Goal: Information Seeking & Learning: Learn about a topic

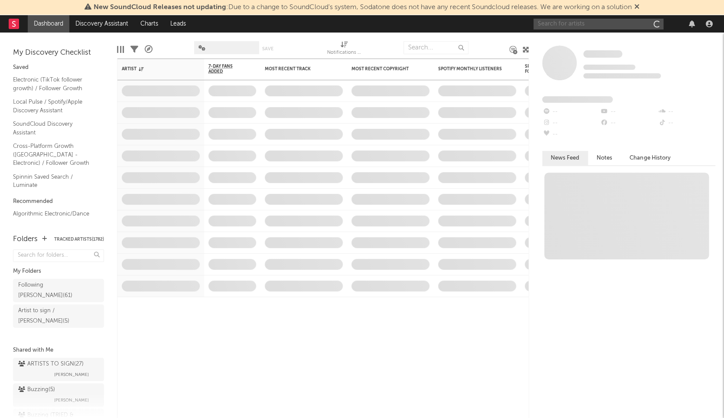
click at [560, 23] on input "text" at bounding box center [598, 24] width 130 height 11
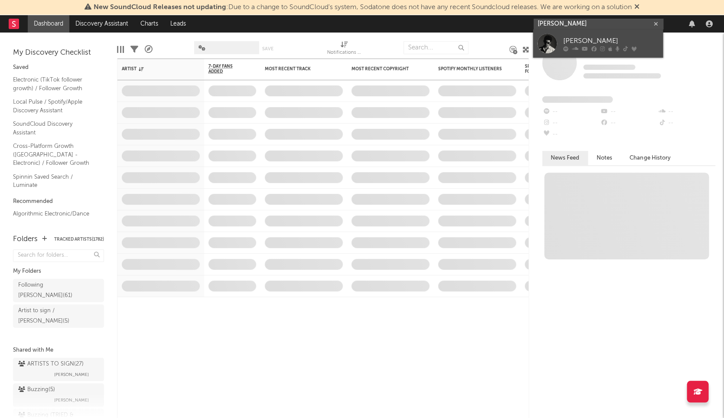
type input "[PERSON_NAME]"
click at [601, 40] on div "[PERSON_NAME]" at bounding box center [610, 41] width 95 height 10
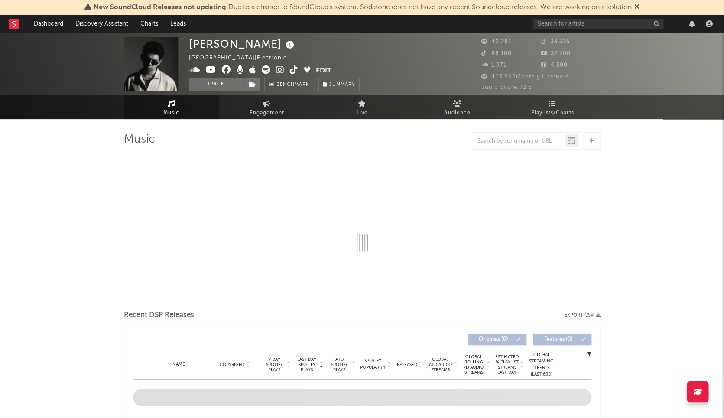
select select "6m"
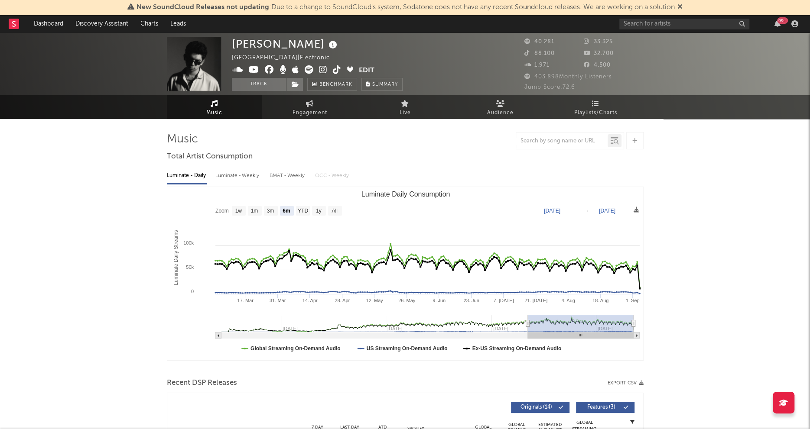
click at [321, 68] on icon at bounding box center [323, 69] width 8 height 9
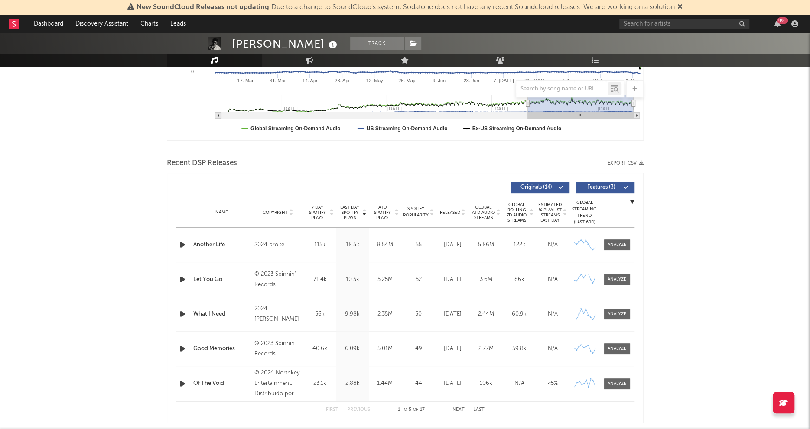
scroll to position [279, 0]
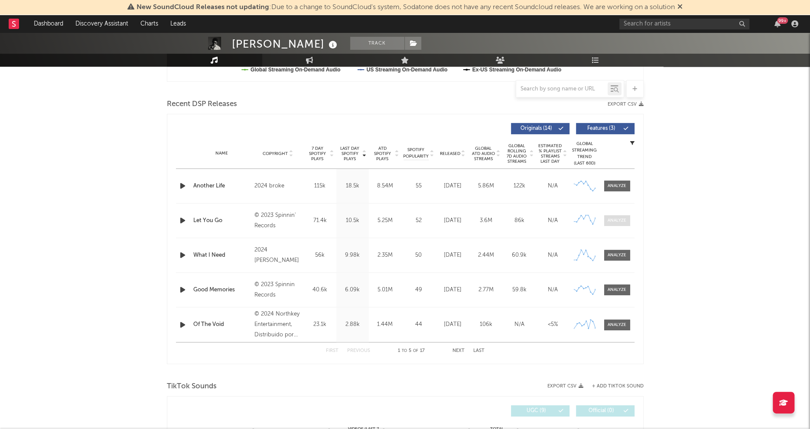
click at [620, 220] on div at bounding box center [617, 221] width 19 height 7
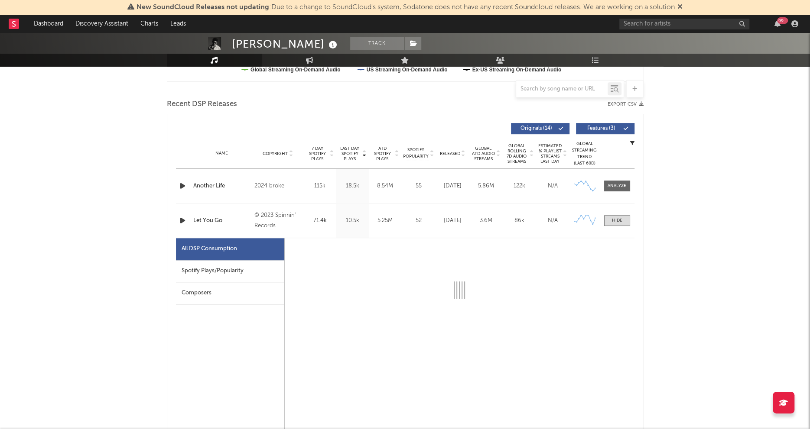
click at [218, 269] on div "Spotify Plays/Popularity" at bounding box center [230, 271] width 108 height 22
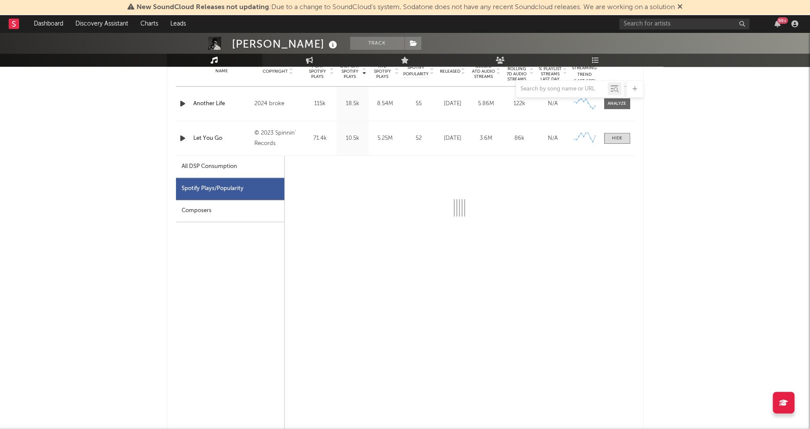
scroll to position [358, 0]
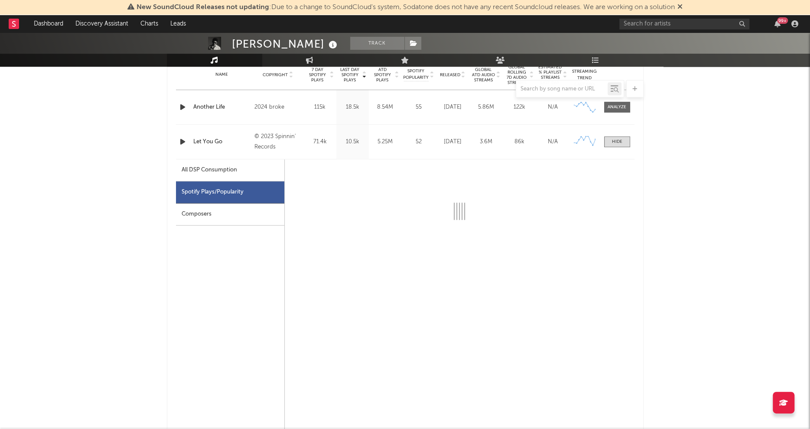
select select "6m"
select select "1w"
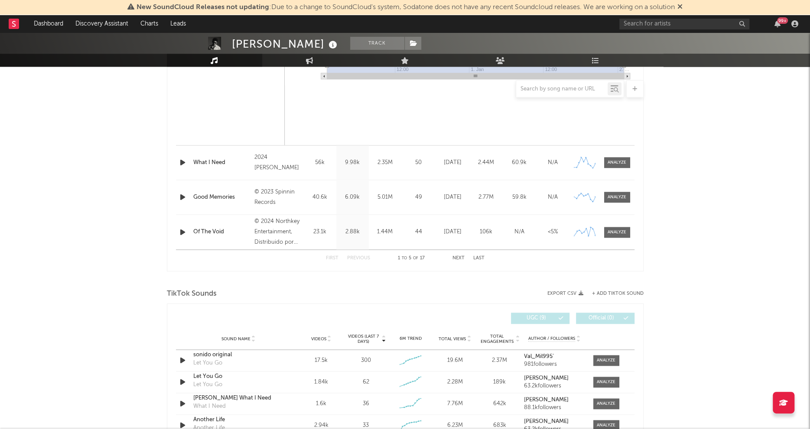
scroll to position [787, 0]
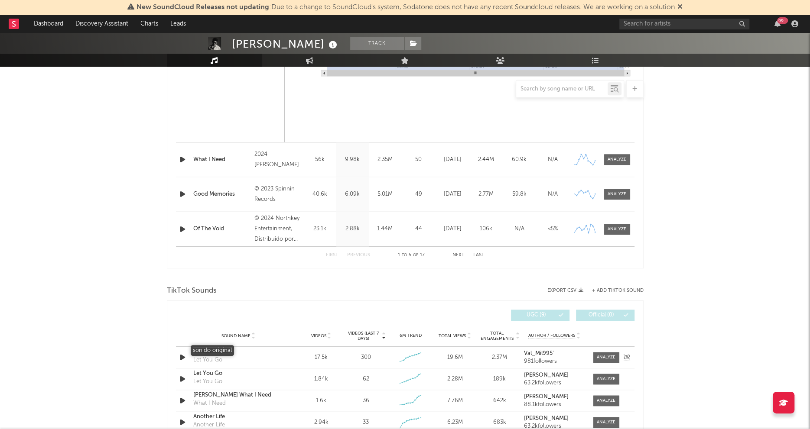
click at [224, 350] on div "sonido original" at bounding box center [238, 352] width 91 height 9
click at [217, 372] on div "Let You Go" at bounding box center [238, 374] width 91 height 9
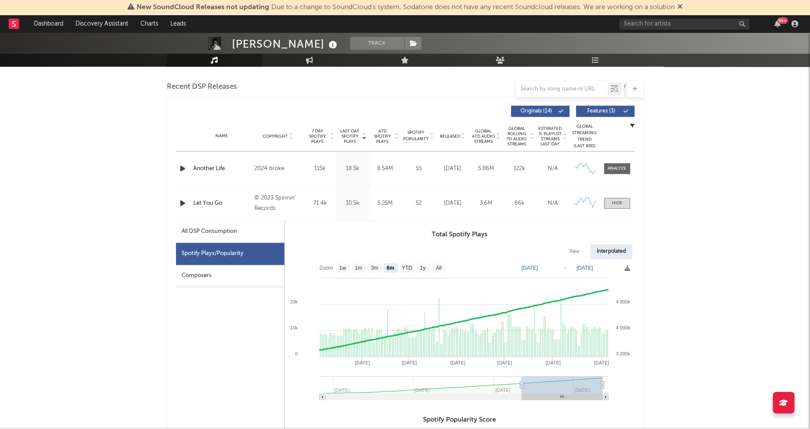
scroll to position [319, 0]
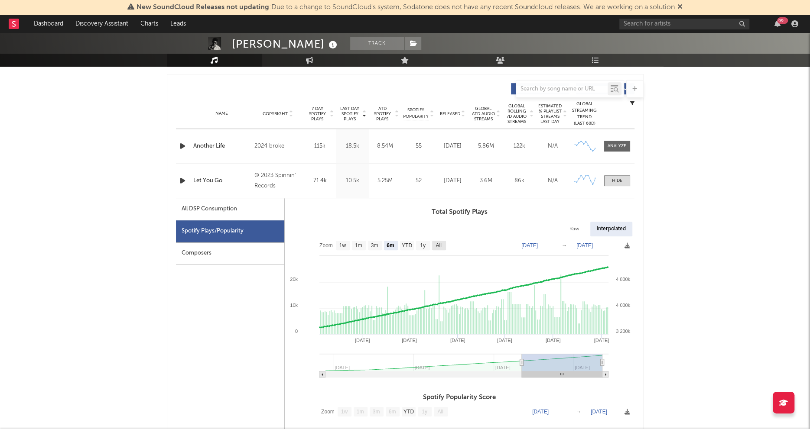
click at [435, 244] on rect at bounding box center [439, 246] width 14 height 10
select select "All"
type input "[DATE]"
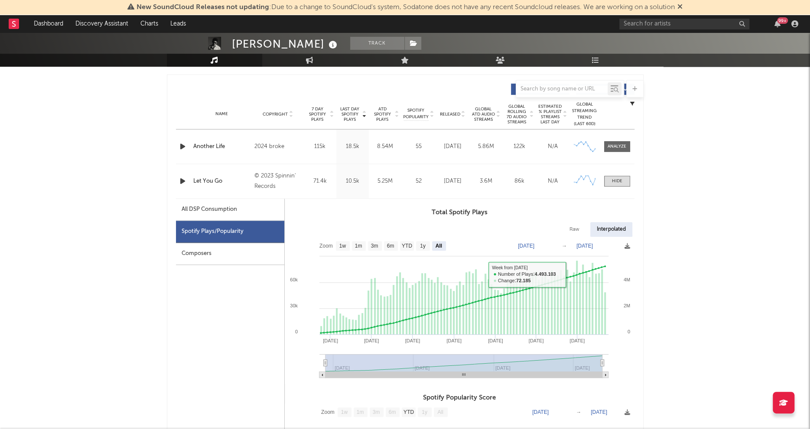
scroll to position [318, 0]
click at [179, 182] on icon "button" at bounding box center [182, 181] width 9 height 11
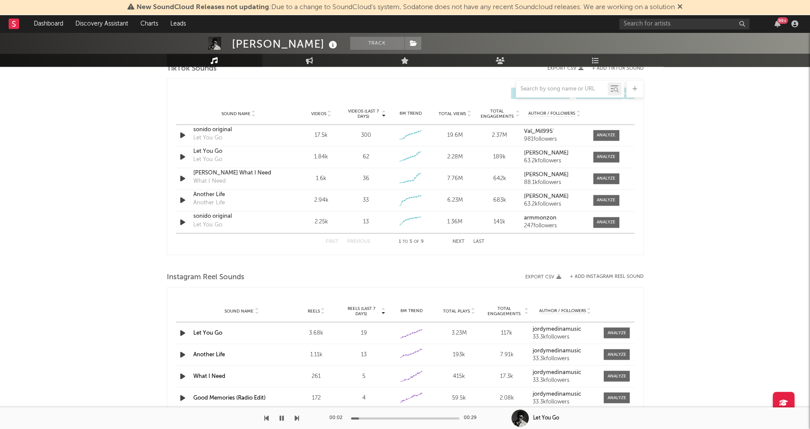
scroll to position [1061, 0]
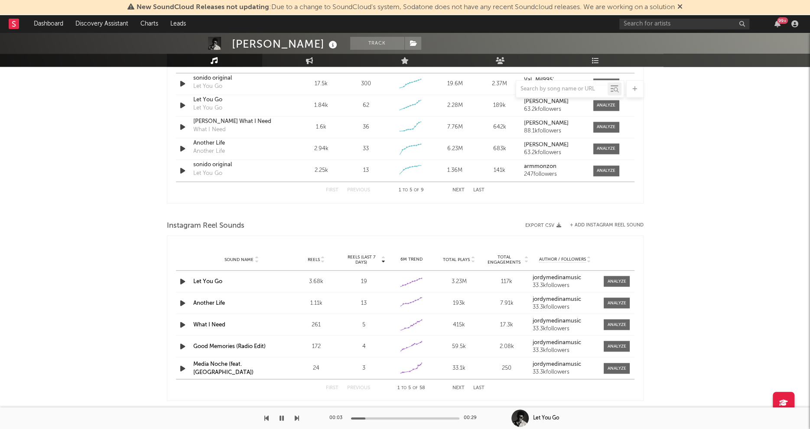
click at [218, 280] on link "Let You Go" at bounding box center [207, 282] width 29 height 6
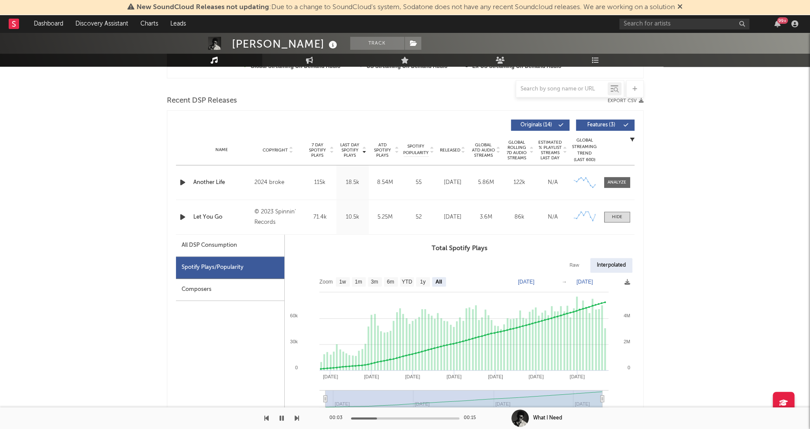
scroll to position [318, 0]
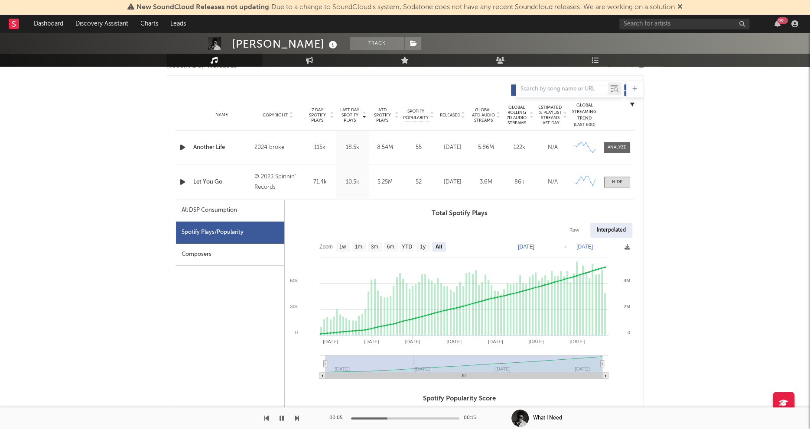
click at [445, 113] on span "Released" at bounding box center [450, 115] width 20 height 5
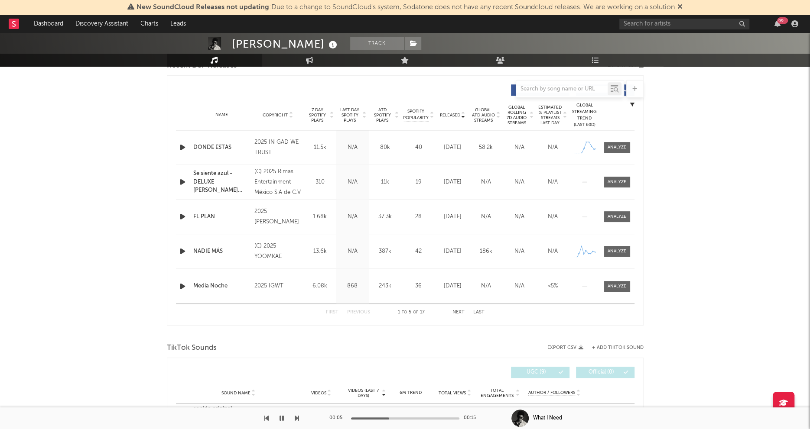
click at [446, 113] on span "Released" at bounding box center [450, 115] width 20 height 5
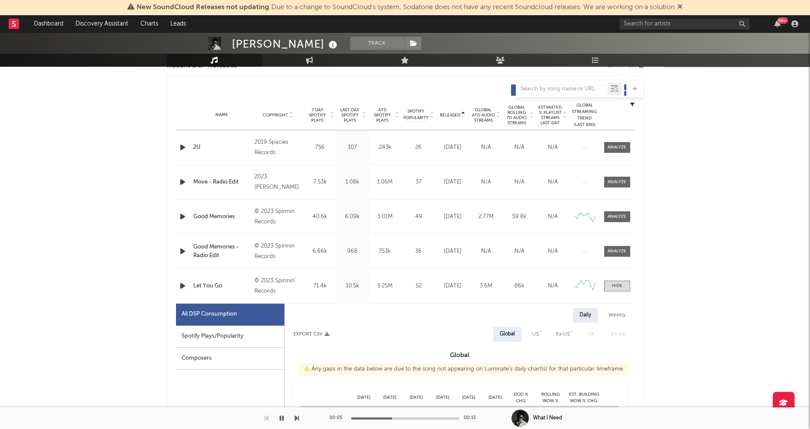
select select "6m"
click at [446, 113] on span "Released" at bounding box center [450, 115] width 20 height 5
